Goal: Task Accomplishment & Management: Manage account settings

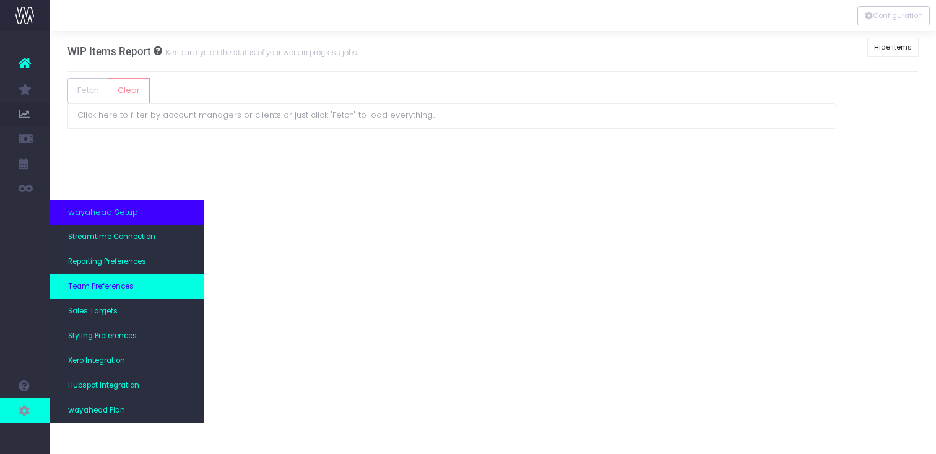
click at [116, 286] on span "Team Preferences" at bounding box center [101, 286] width 66 height 11
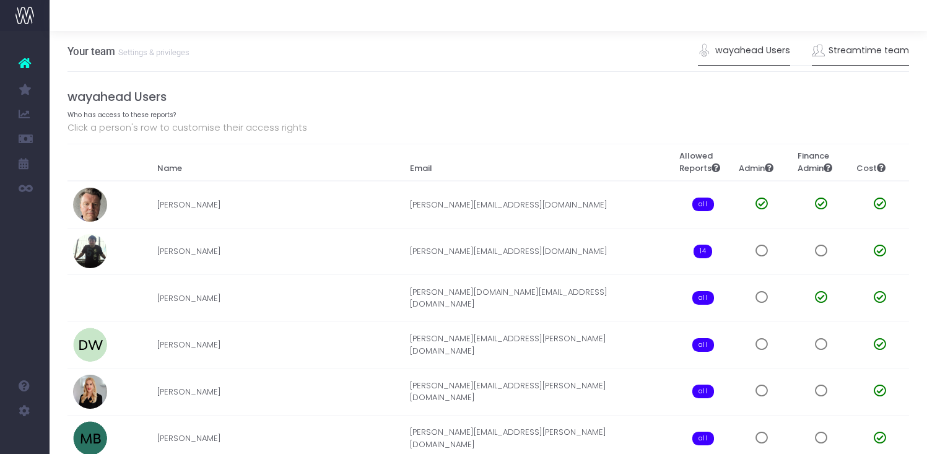
click at [850, 61] on link "Streamtime team" at bounding box center [860, 51] width 98 height 28
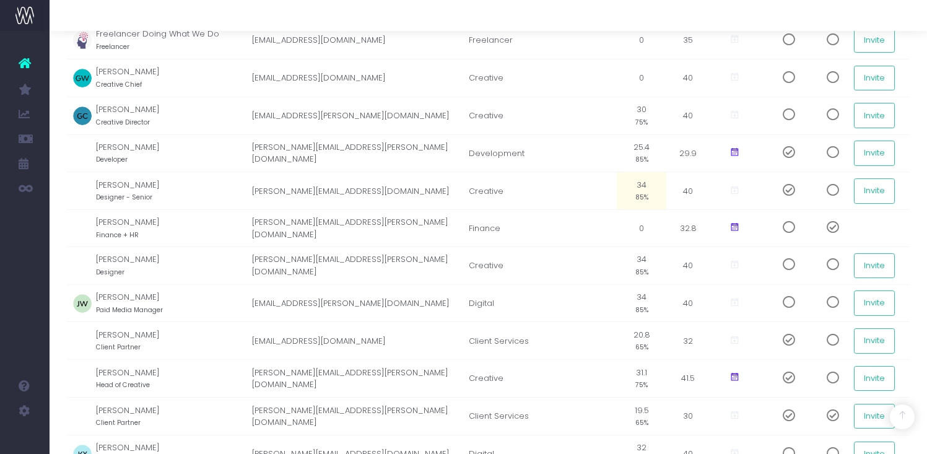
scroll to position [598, 0]
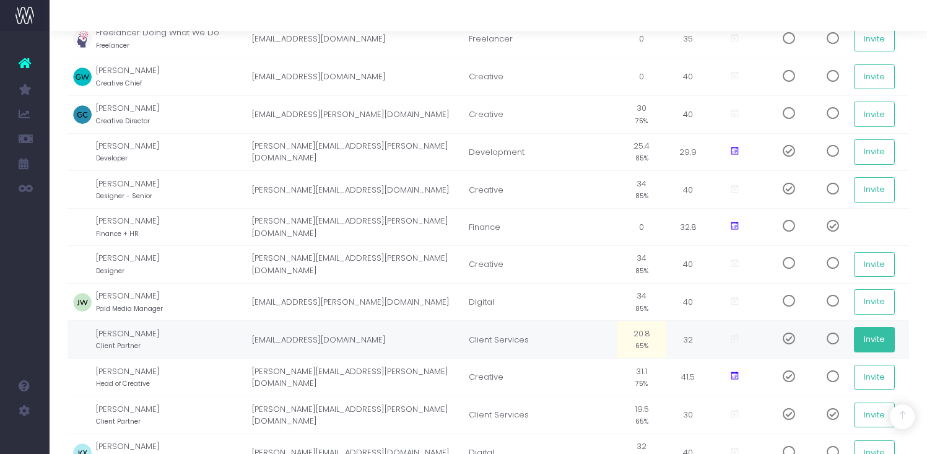
click at [890, 338] on button "Invite" at bounding box center [873, 339] width 41 height 25
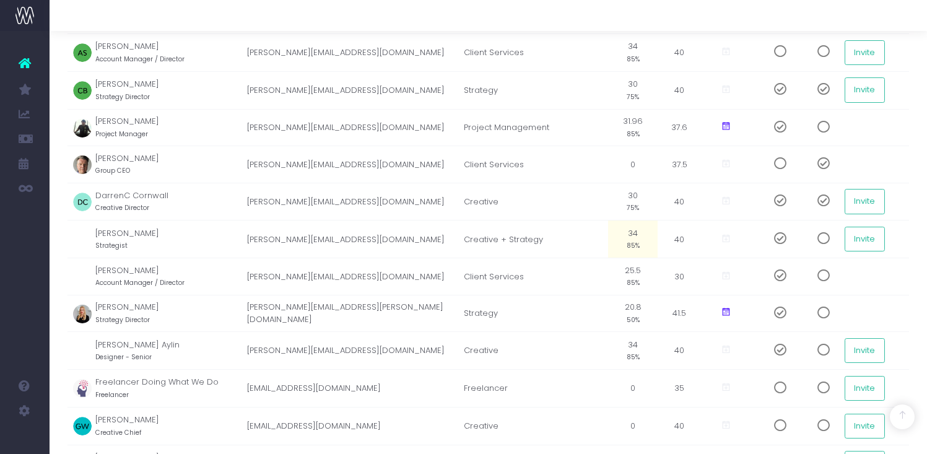
scroll to position [0, 0]
